Goal: Information Seeking & Learning: Learn about a topic

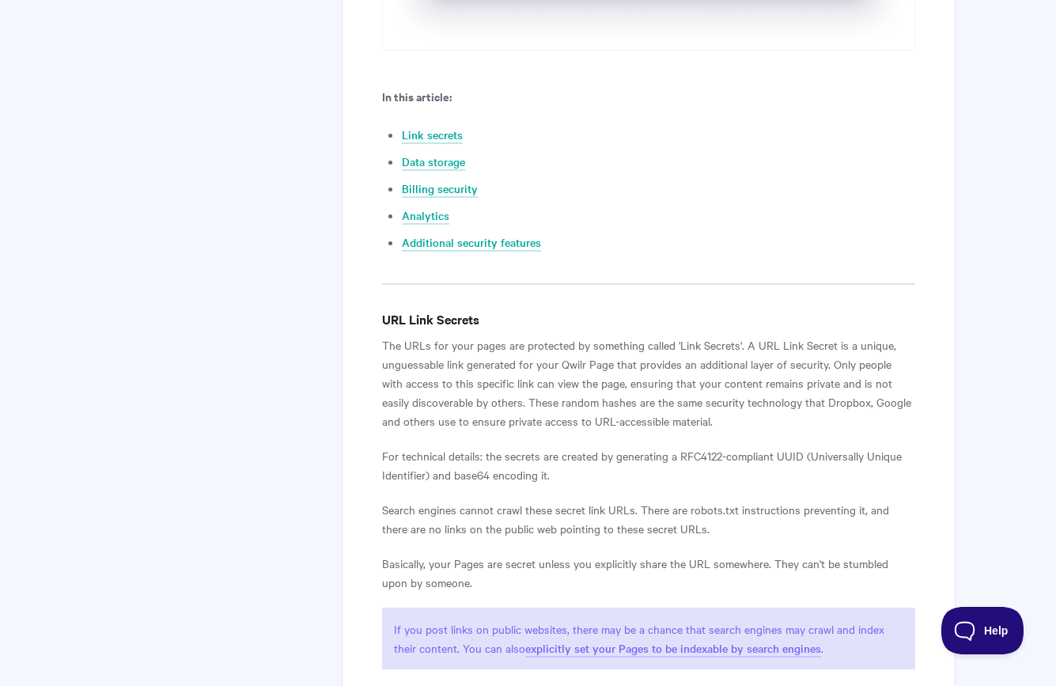
scroll to position [949, 0]
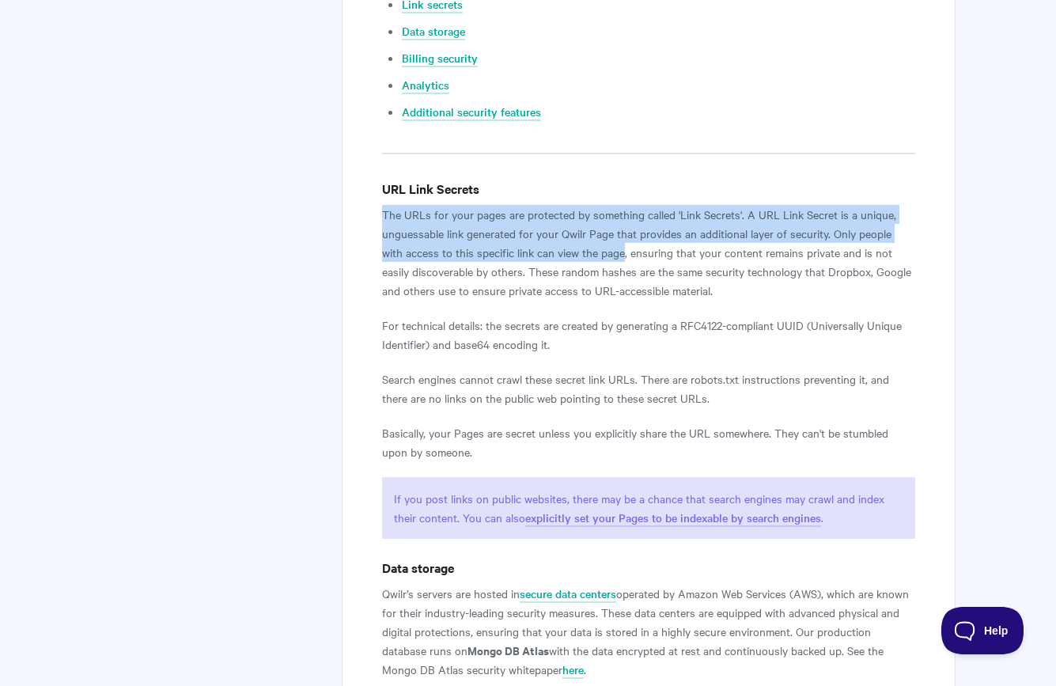
drag, startPoint x: 383, startPoint y: 212, endPoint x: 599, endPoint y: 247, distance: 219.5
click at [599, 247] on p "The URLs for your pages are protected by something called 'Link Secrets'. A URL…" at bounding box center [648, 252] width 532 height 95
copy p "The URLs for your pages are protected by something called 'Link Secrets'. A URL…"
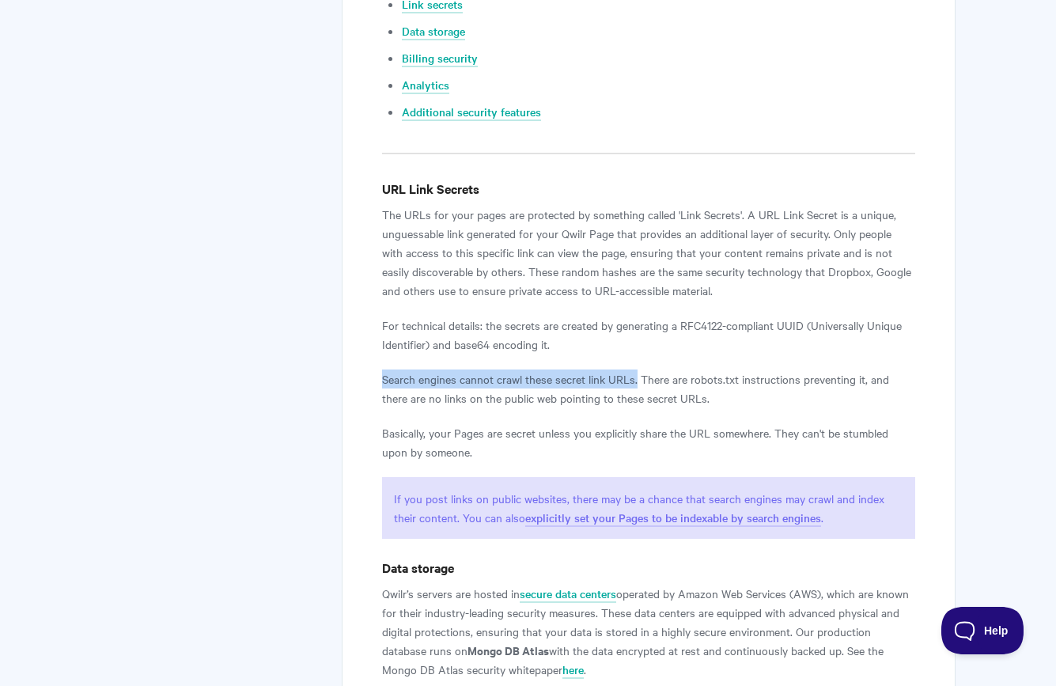
drag, startPoint x: 376, startPoint y: 381, endPoint x: 636, endPoint y: 380, distance: 259.4
click at [636, 380] on div "How Qwilr Protects Your Account and Pages Everything you need to know about how…" at bounding box center [648, 464] width 613 height 2512
copy p "Search engines cannot crawl these secret link URLs."
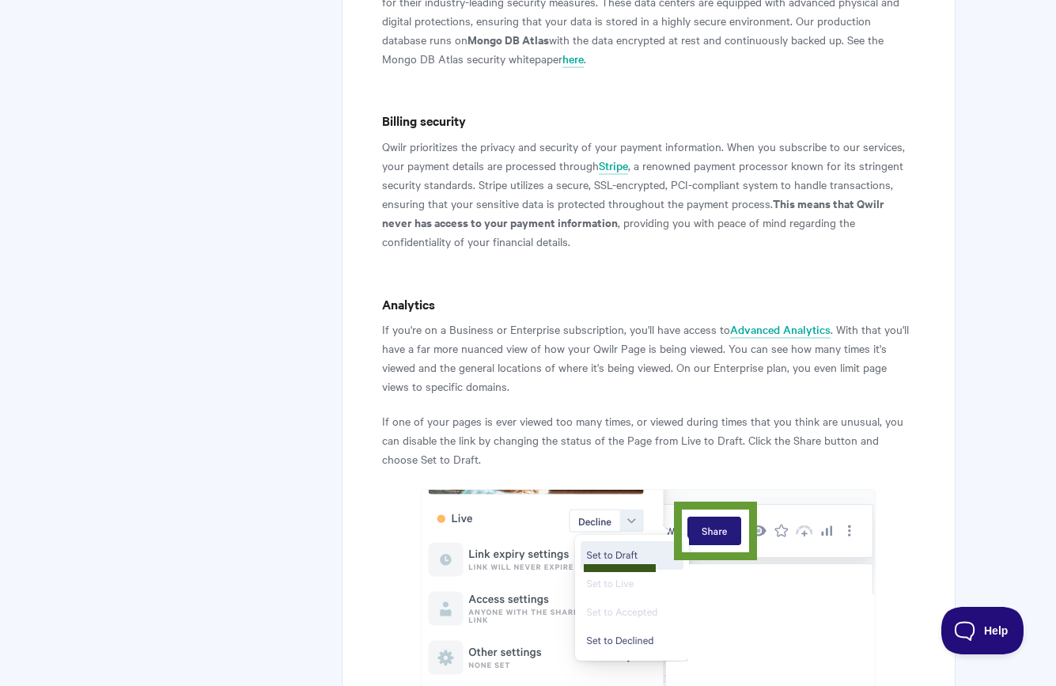
scroll to position [1740, 0]
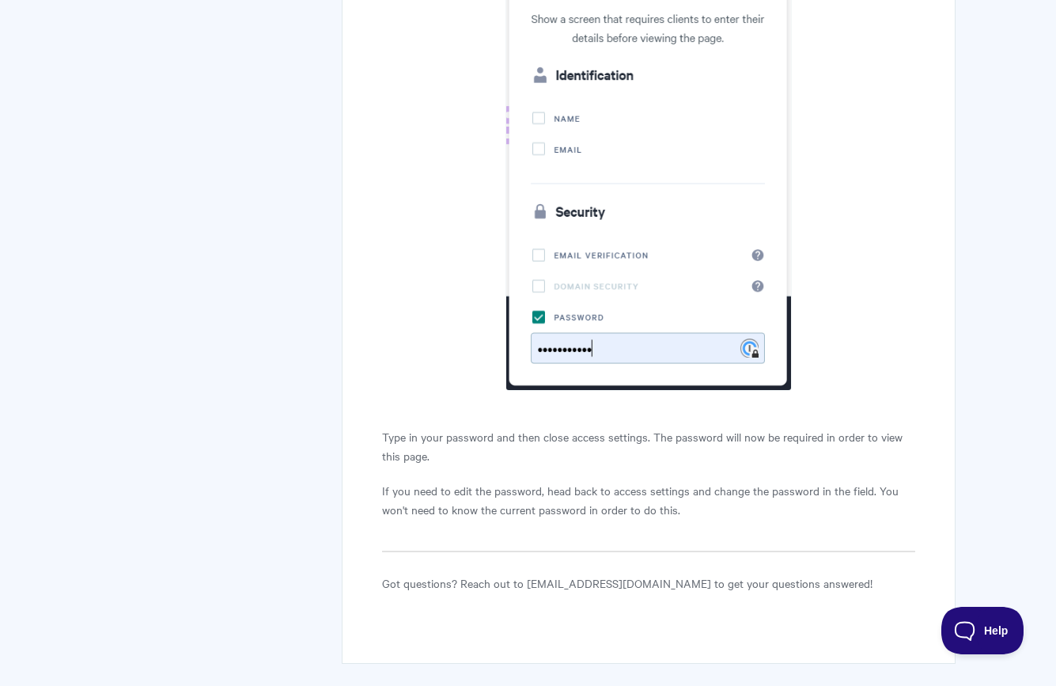
scroll to position [2111, 0]
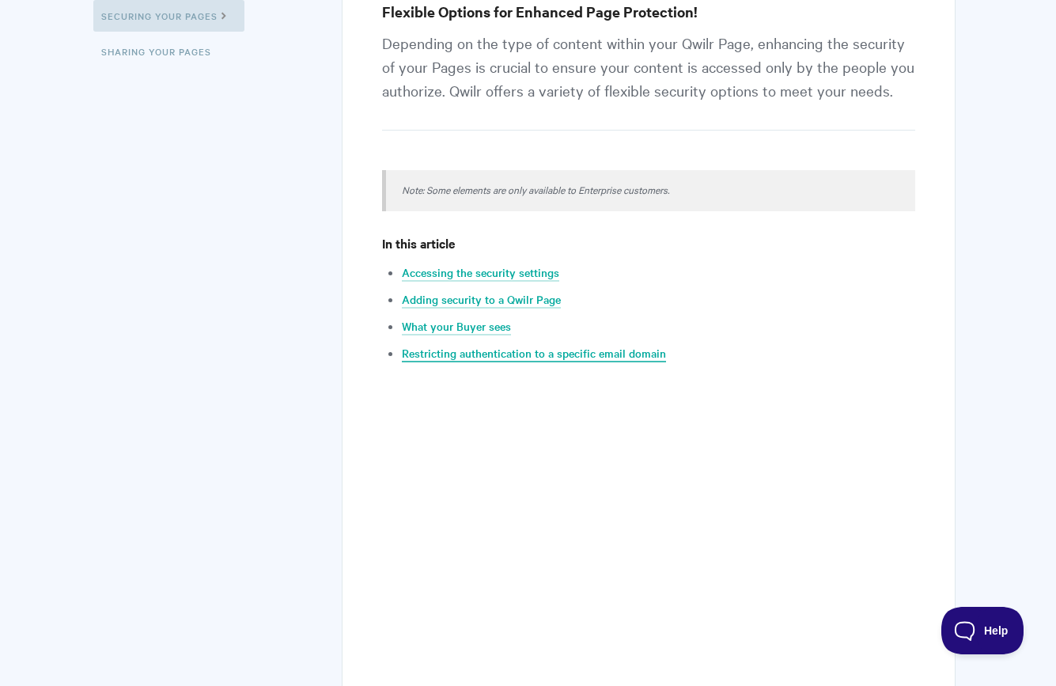
click at [622, 350] on link "Restricting authentication to a specific email domain" at bounding box center [534, 353] width 264 height 17
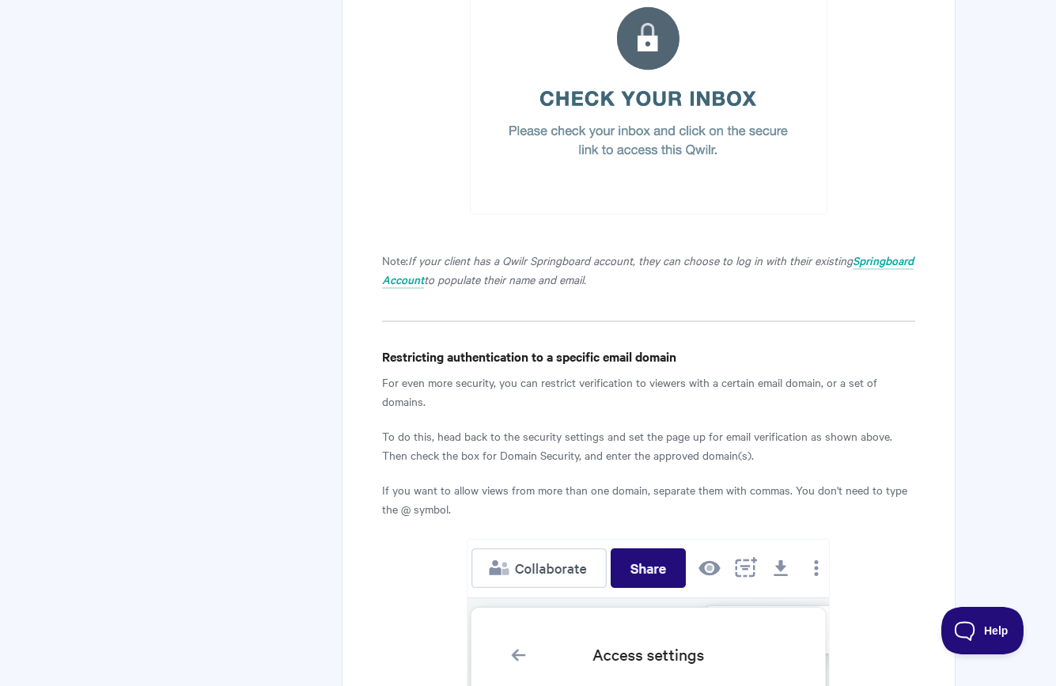
scroll to position [4372, 0]
